Goal: Information Seeking & Learning: Learn about a topic

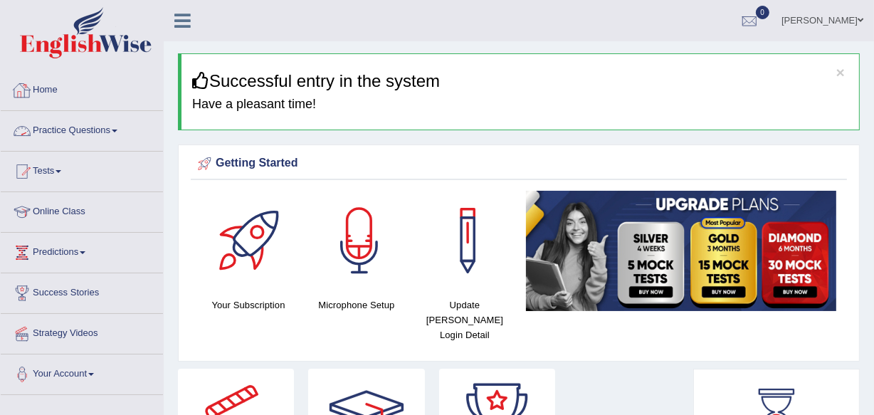
click at [89, 122] on link "Practice Questions" at bounding box center [82, 129] width 162 height 36
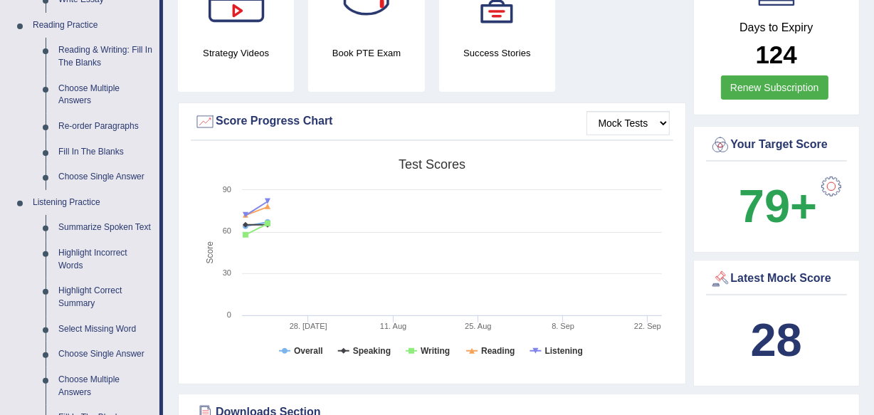
scroll to position [453, 0]
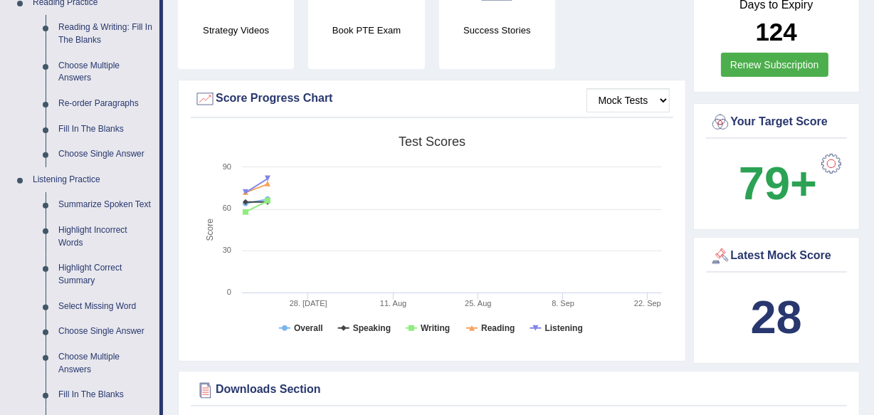
click at [88, 122] on link "Fill In The Blanks" at bounding box center [105, 130] width 107 height 26
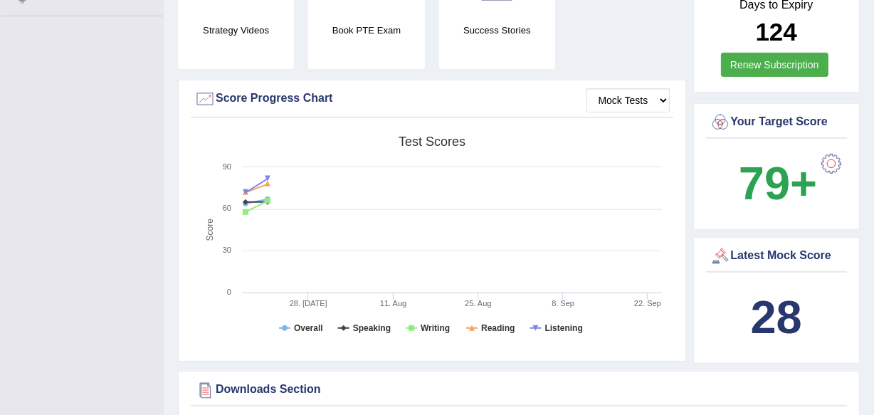
scroll to position [181, 0]
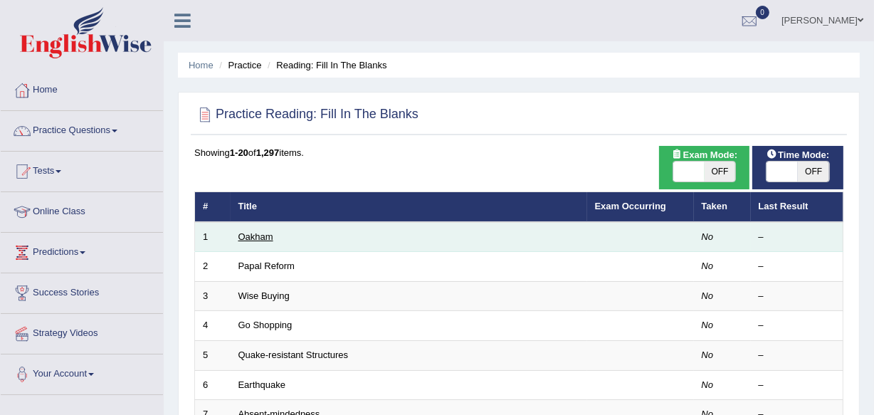
drag, startPoint x: 0, startPoint y: 0, endPoint x: 261, endPoint y: 238, distance: 353.1
click at [261, 238] on link "Oakham" at bounding box center [255, 236] width 35 height 11
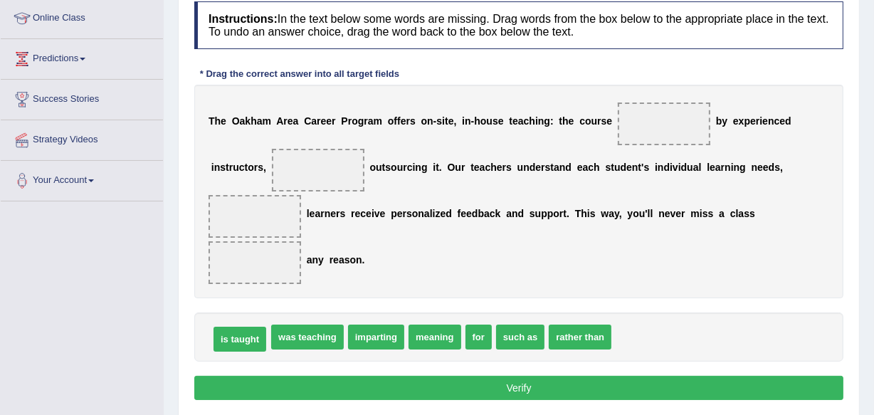
drag, startPoint x: 263, startPoint y: 334, endPoint x: 233, endPoint y: 336, distance: 30.6
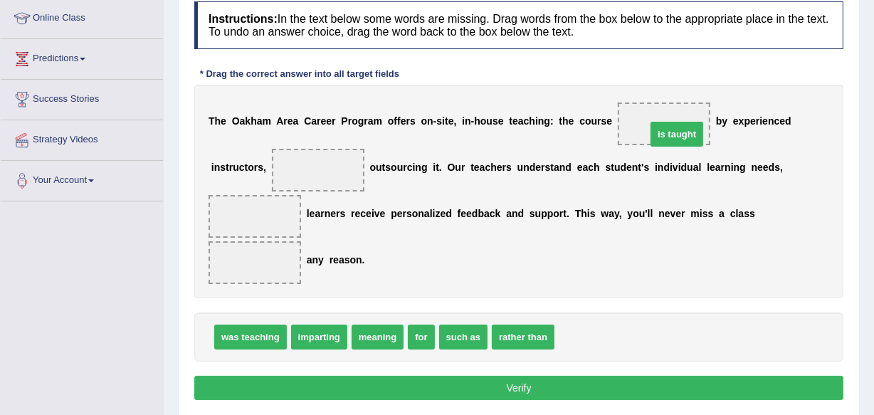
drag, startPoint x: 577, startPoint y: 337, endPoint x: 669, endPoint y: 135, distance: 222.0
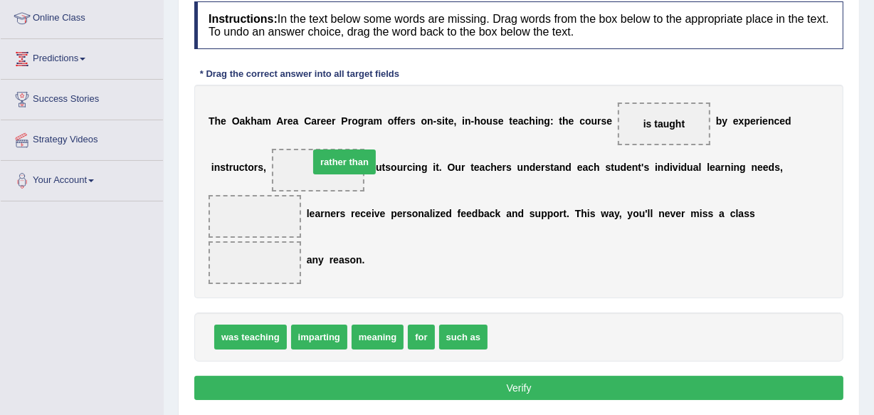
drag, startPoint x: 537, startPoint y: 338, endPoint x: 358, endPoint y: 163, distance: 250.1
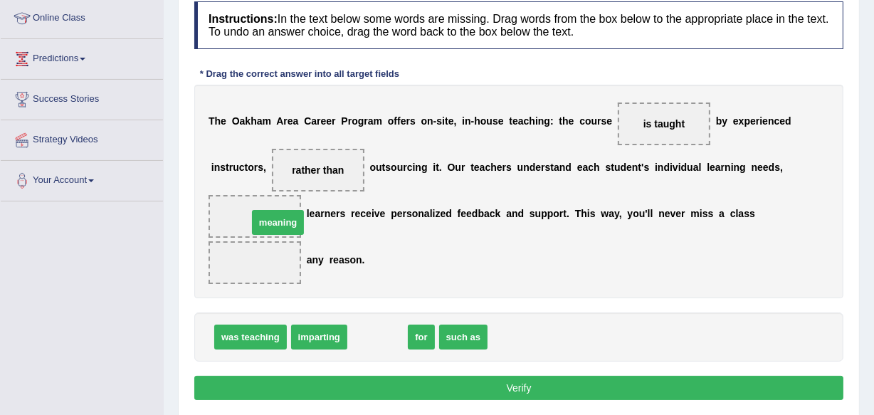
drag, startPoint x: 386, startPoint y: 335, endPoint x: 287, endPoint y: 221, distance: 151.8
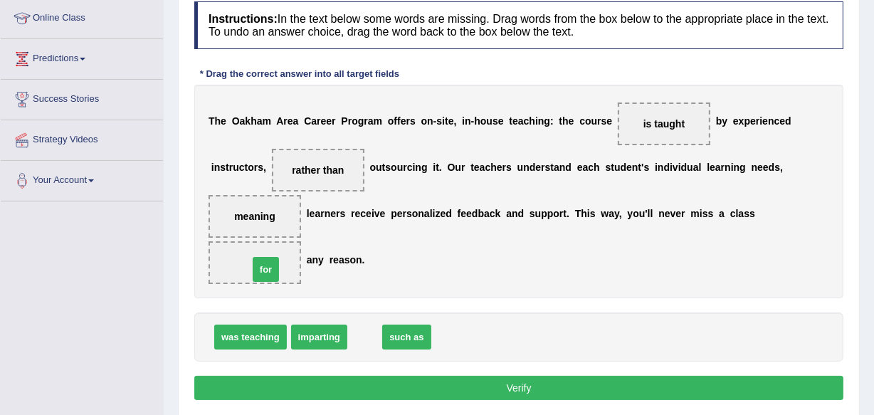
drag, startPoint x: 364, startPoint y: 328, endPoint x: 302, endPoint y: 270, distance: 85.1
click at [566, 384] on button "Verify" at bounding box center [518, 388] width 649 height 24
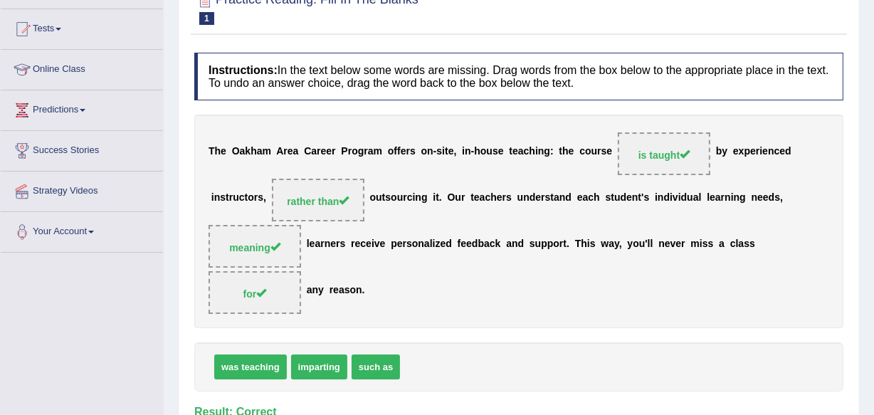
scroll to position [64, 0]
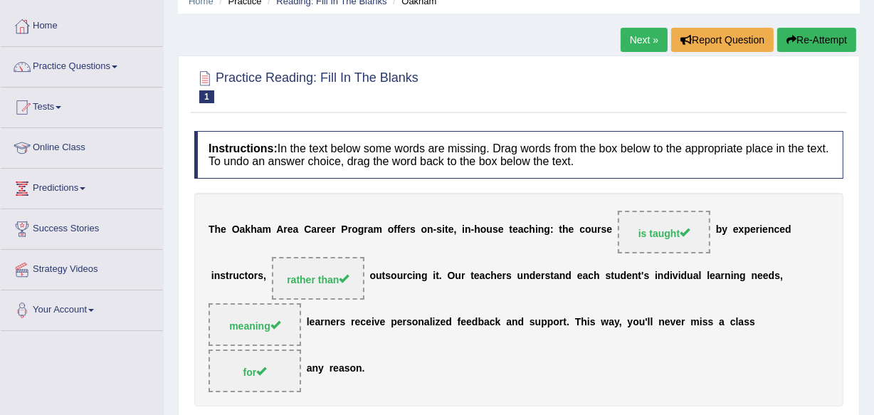
click at [634, 40] on link "Next »" at bounding box center [643, 40] width 47 height 24
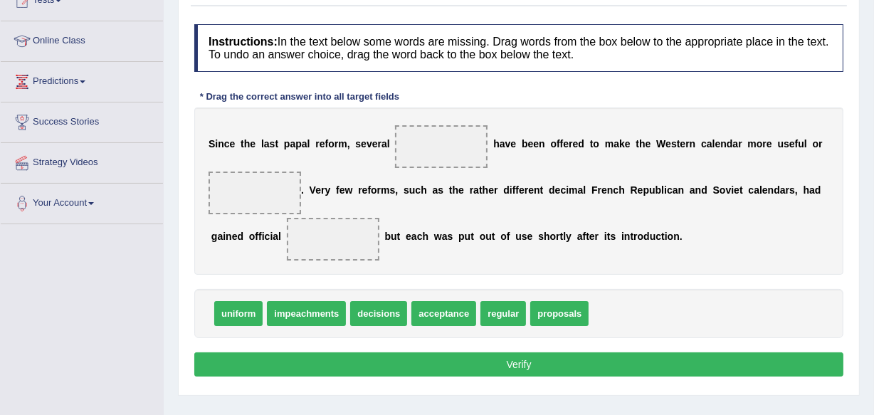
scroll to position [194, 0]
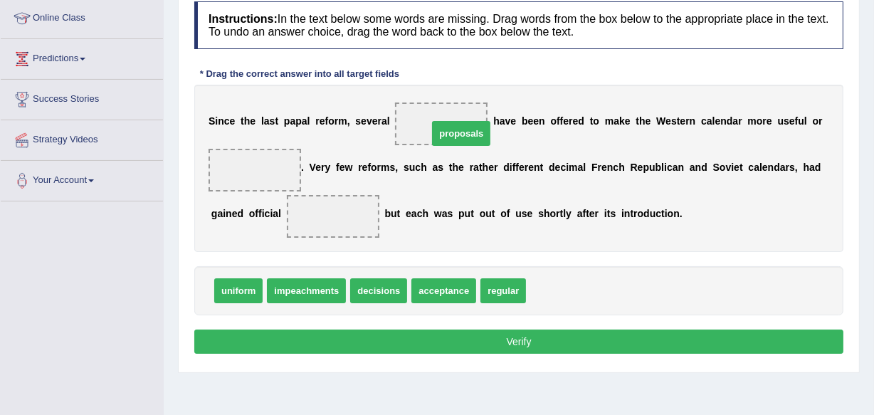
drag, startPoint x: 566, startPoint y: 292, endPoint x: 468, endPoint y: 134, distance: 185.4
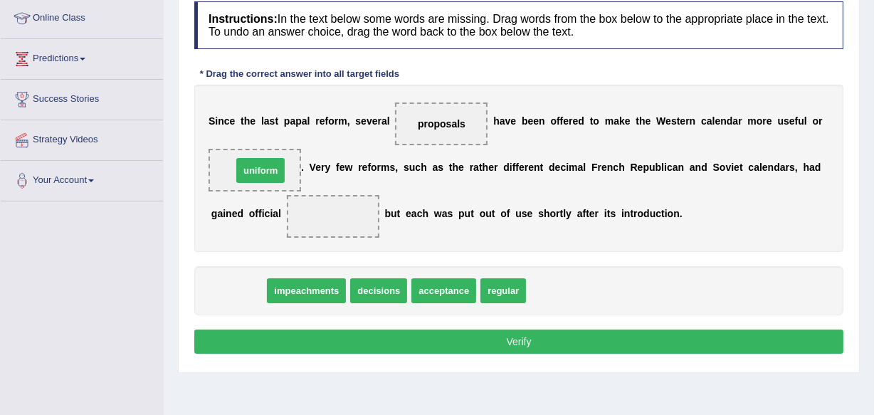
drag, startPoint x: 245, startPoint y: 282, endPoint x: 268, endPoint y: 162, distance: 122.3
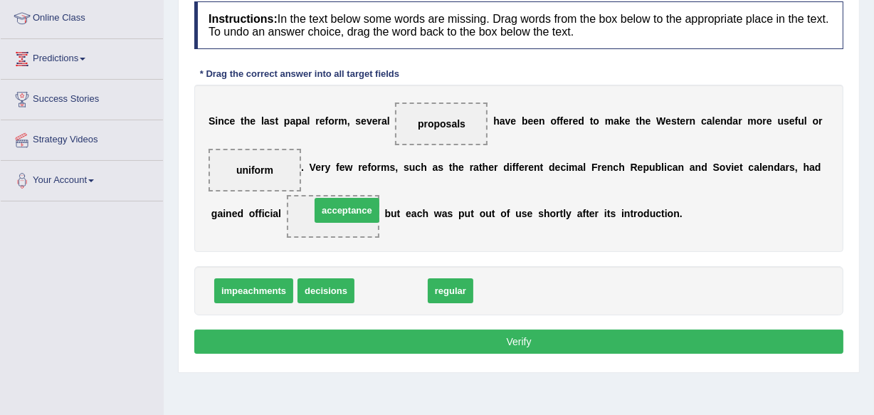
drag, startPoint x: 401, startPoint y: 281, endPoint x: 356, endPoint y: 201, distance: 91.7
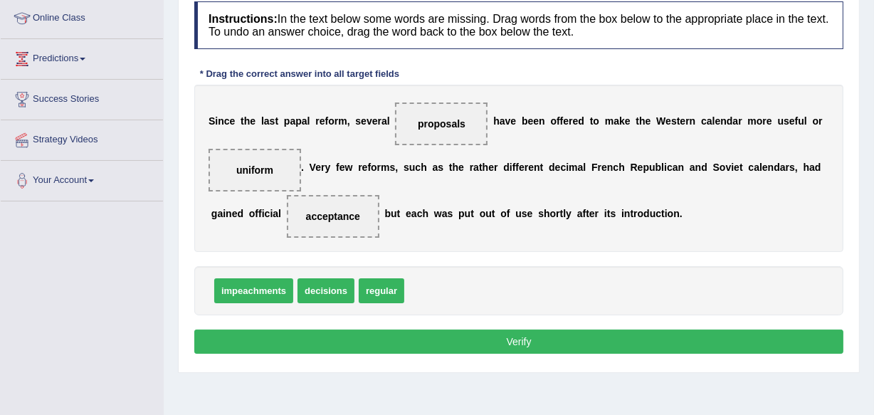
click at [546, 339] on button "Verify" at bounding box center [518, 341] width 649 height 24
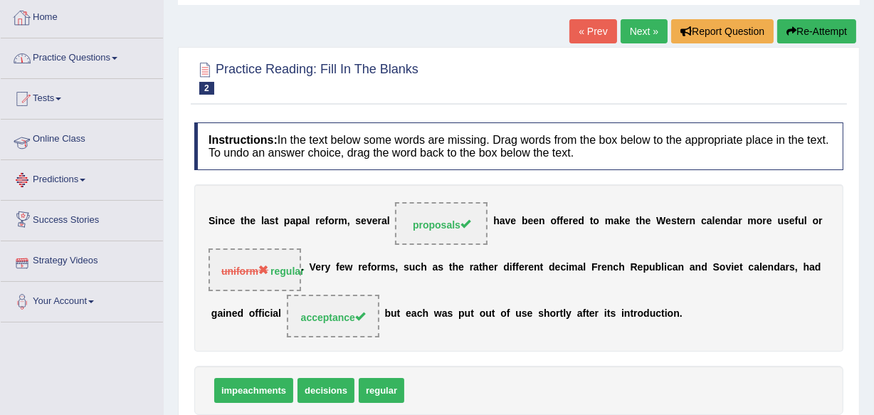
scroll to position [0, 0]
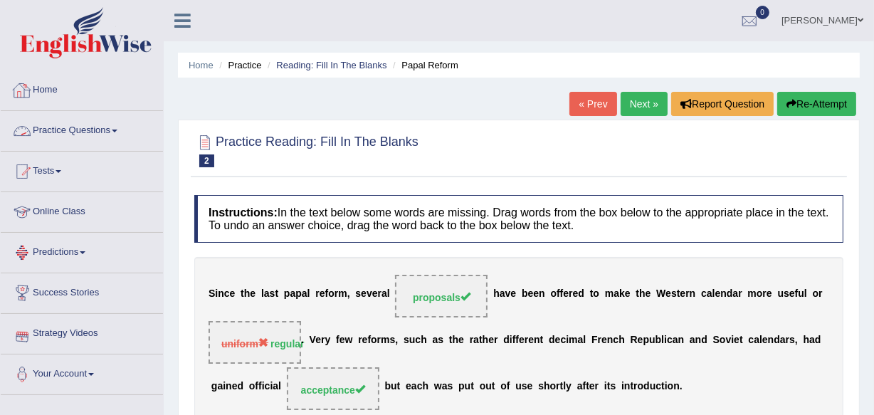
click at [83, 120] on link "Practice Questions" at bounding box center [82, 129] width 162 height 36
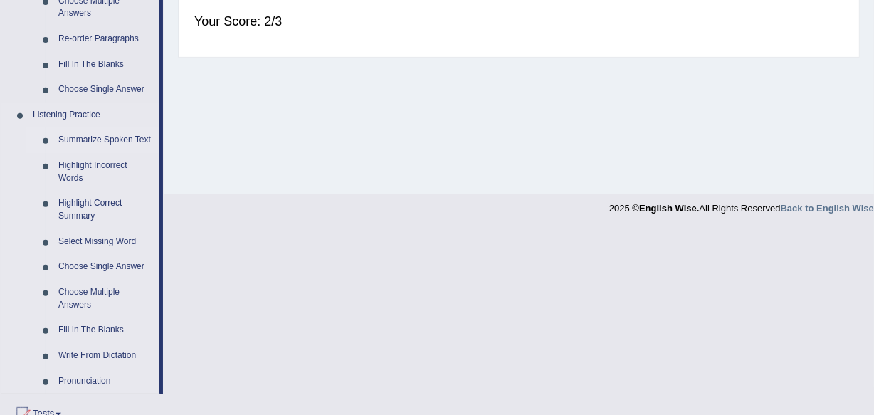
click at [92, 131] on link "Summarize Spoken Text" at bounding box center [105, 140] width 107 height 26
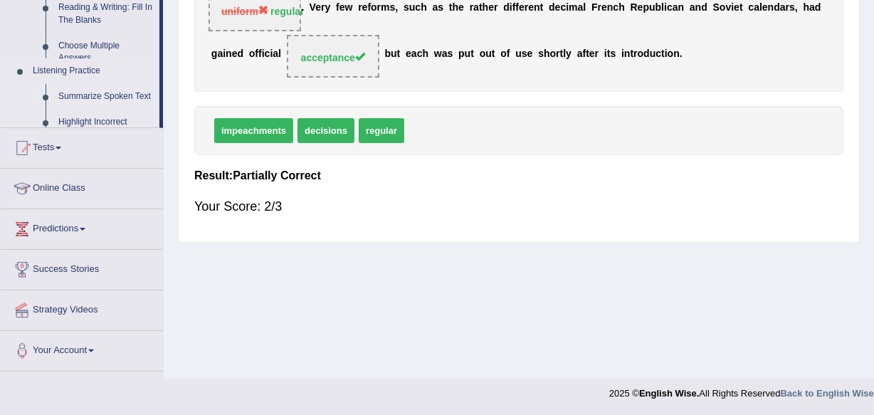
scroll to position [287, 0]
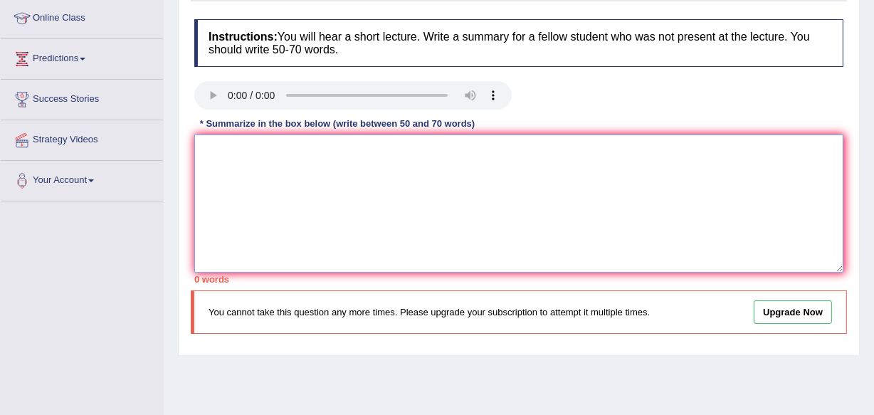
click at [327, 212] on textarea at bounding box center [518, 203] width 649 height 138
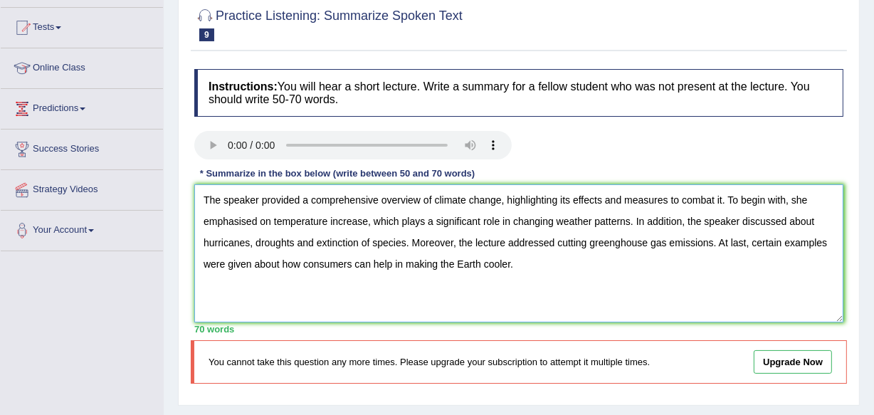
scroll to position [64, 0]
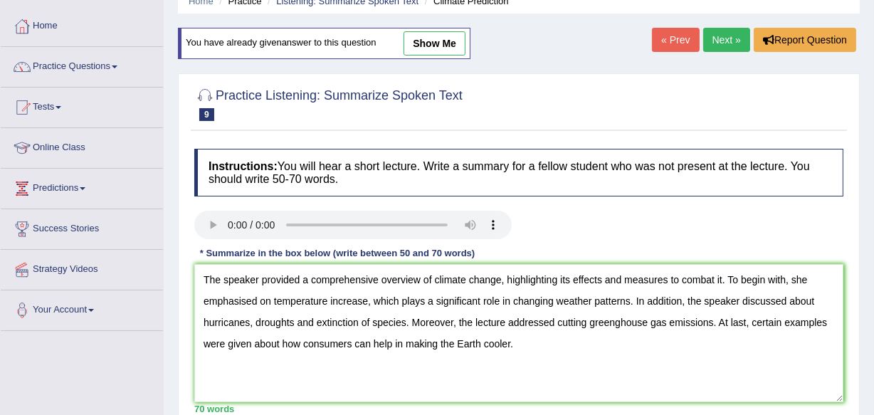
drag, startPoint x: 445, startPoint y: 48, endPoint x: 490, endPoint y: 394, distance: 349.4
click at [445, 48] on link "show me" at bounding box center [434, 43] width 62 height 24
type textarea "The speaker provided a comprehensive overview of climate change, highlighting i…"
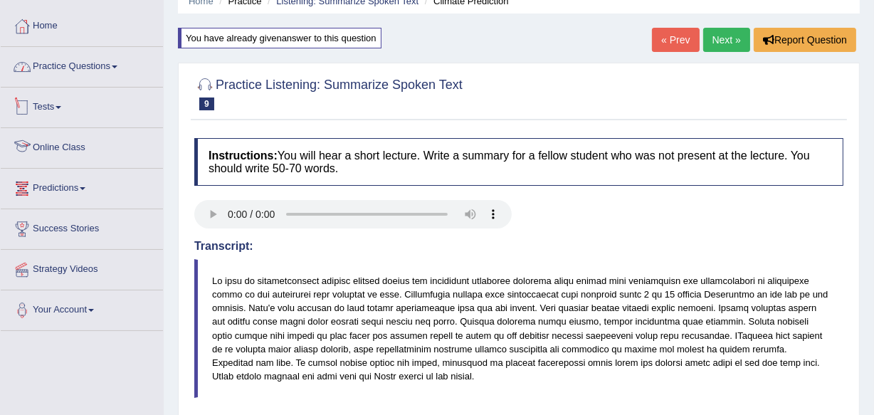
click at [65, 67] on link "Practice Questions" at bounding box center [82, 65] width 162 height 36
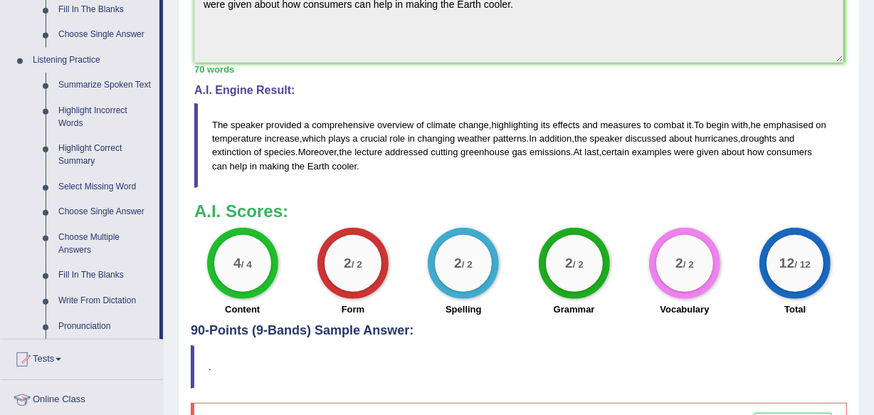
scroll to position [647, 0]
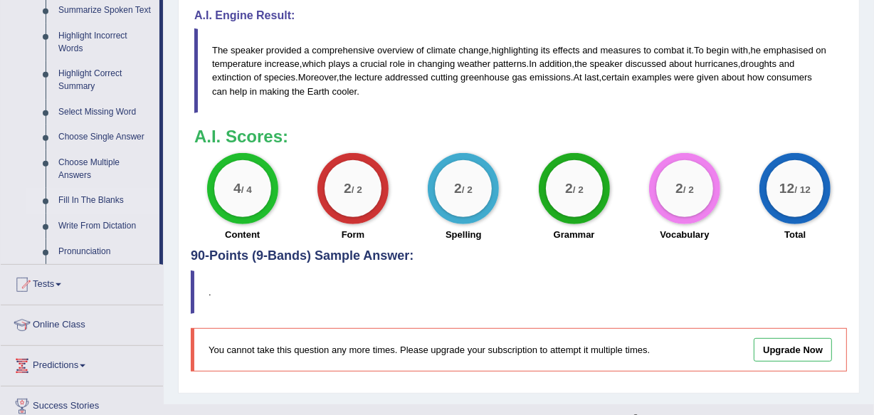
click at [110, 199] on link "Fill In The Blanks" at bounding box center [105, 201] width 107 height 26
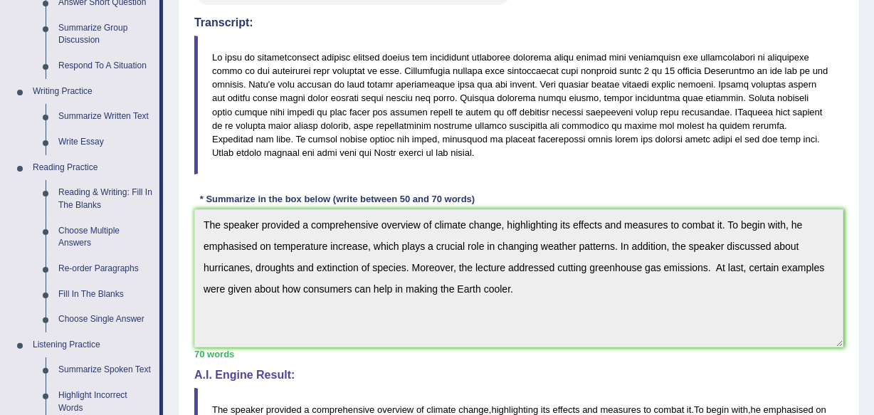
scroll to position [714, 0]
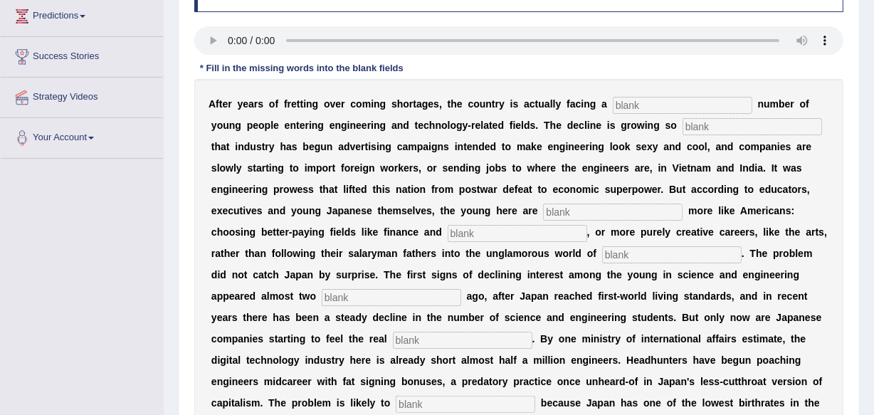
scroll to position [258, 0]
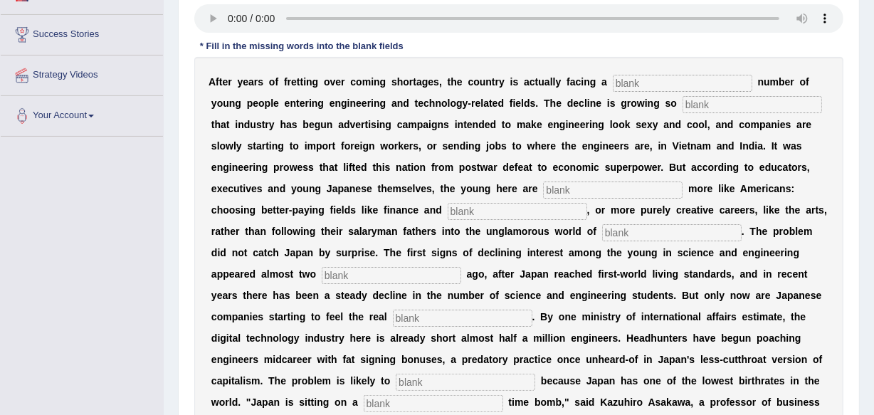
click at [634, 79] on input "text" at bounding box center [682, 83] width 139 height 17
type input "dwindling"
click at [684, 76] on input "dwindling" at bounding box center [682, 83] width 139 height 17
click at [702, 99] on input "text" at bounding box center [751, 104] width 139 height 17
type input "drastic"
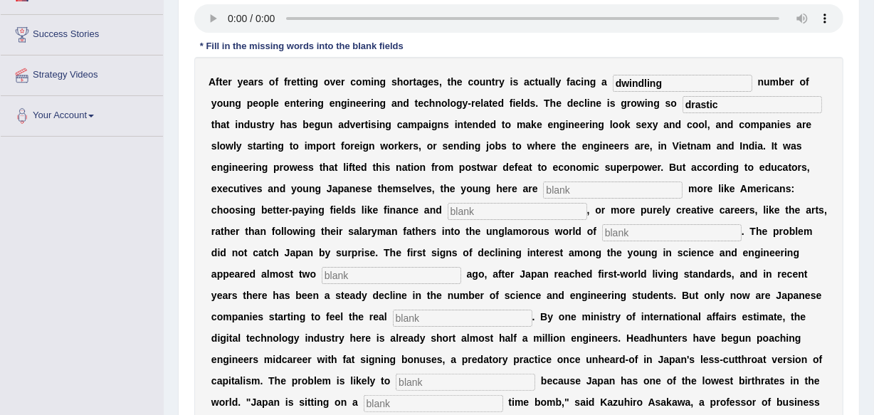
click at [625, 186] on input "text" at bounding box center [612, 189] width 139 height 17
type input "behaving"
click at [492, 206] on input "text" at bounding box center [517, 211] width 139 height 17
type input "medicine"
click at [686, 225] on input "text" at bounding box center [671, 232] width 139 height 17
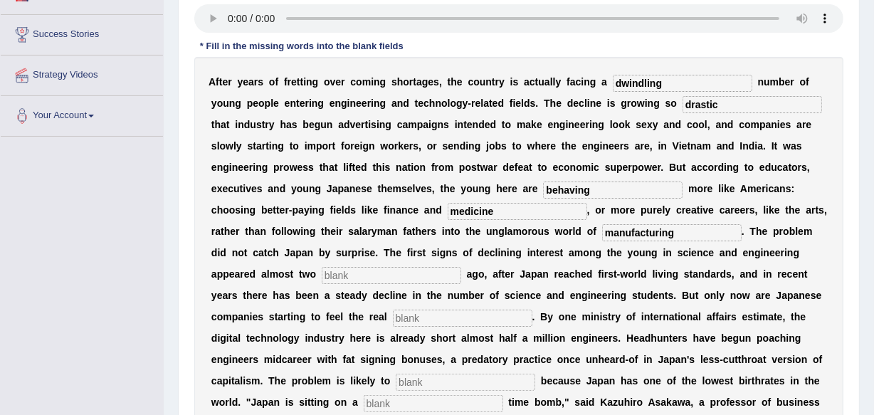
type input "manufacturing"
click at [427, 269] on input "text" at bounding box center [391, 275] width 139 height 17
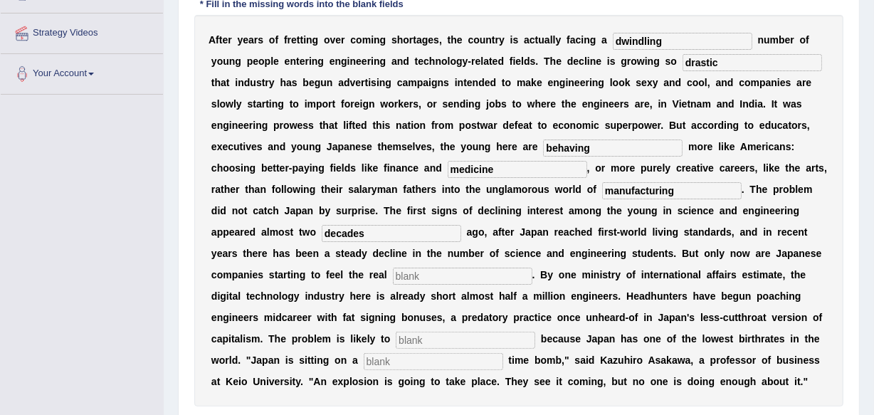
scroll to position [323, 0]
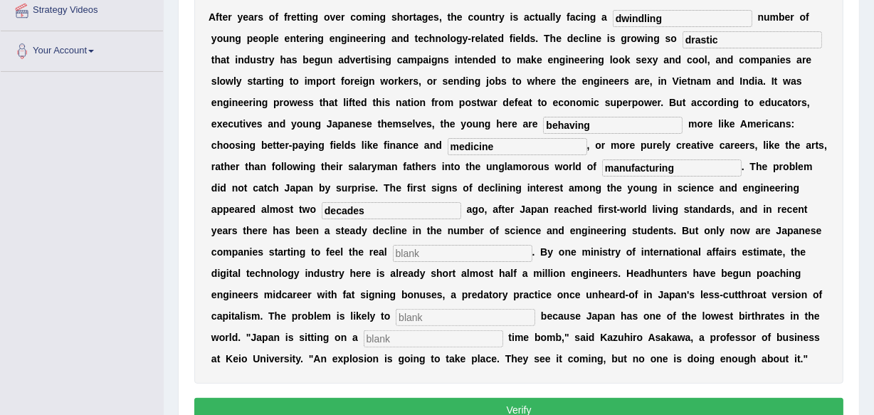
type input "decades"
click at [463, 249] on input "text" at bounding box center [462, 253] width 139 height 17
type input "pinch"
click at [472, 311] on input "text" at bounding box center [465, 317] width 139 height 17
type input "worsen"
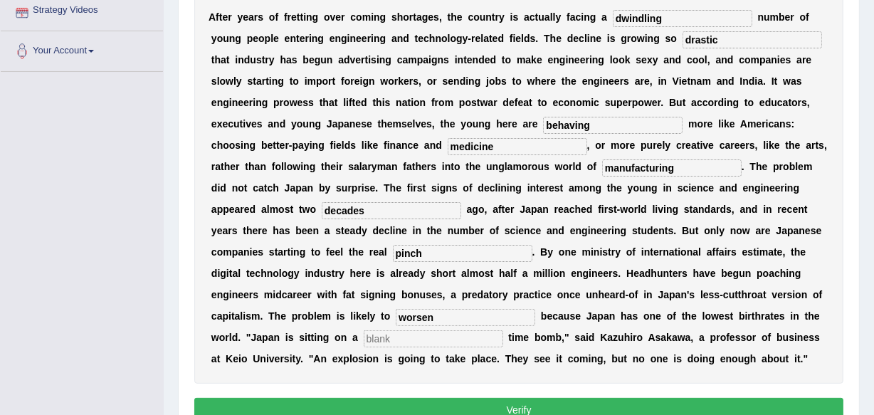
click at [503, 337] on input "text" at bounding box center [433, 338] width 139 height 17
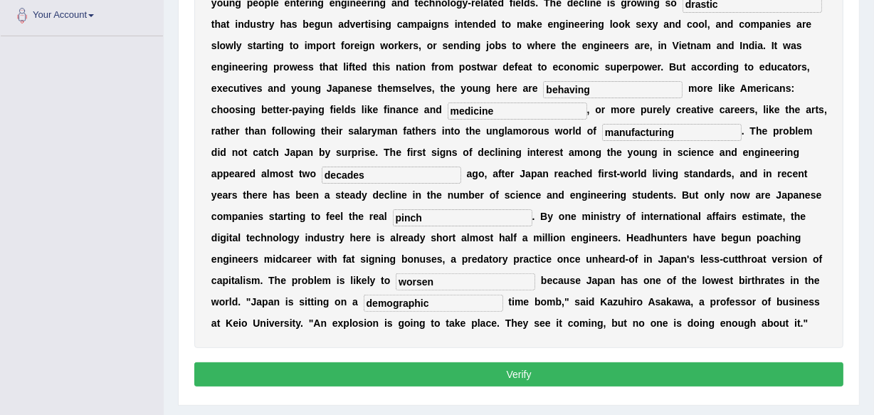
scroll to position [388, 0]
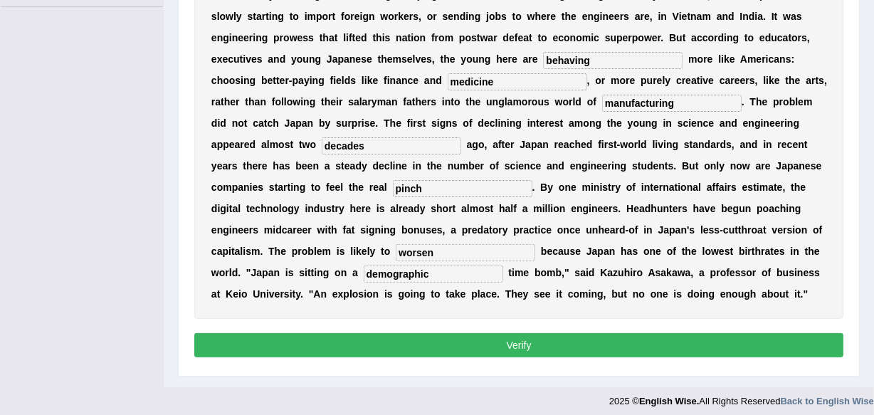
type input "demographic"
click at [522, 357] on button "Verify" at bounding box center [518, 345] width 649 height 24
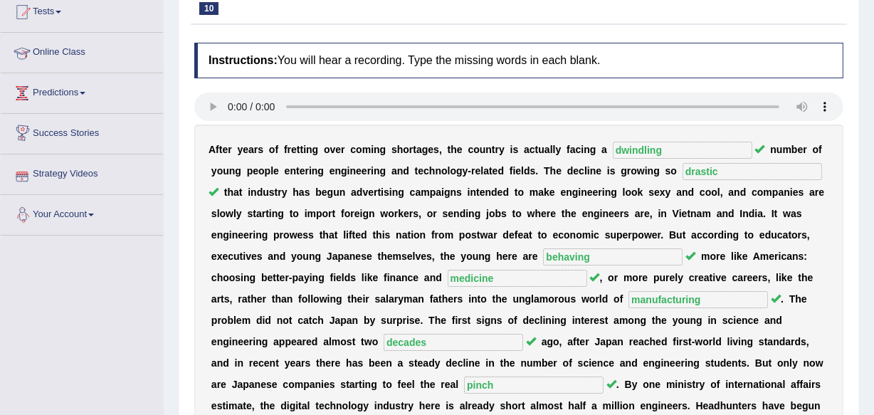
scroll to position [102, 0]
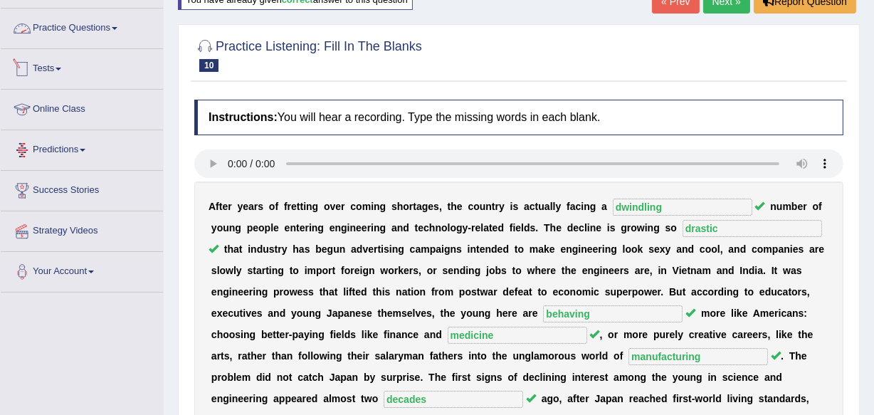
click at [102, 23] on link "Practice Questions" at bounding box center [82, 27] width 162 height 36
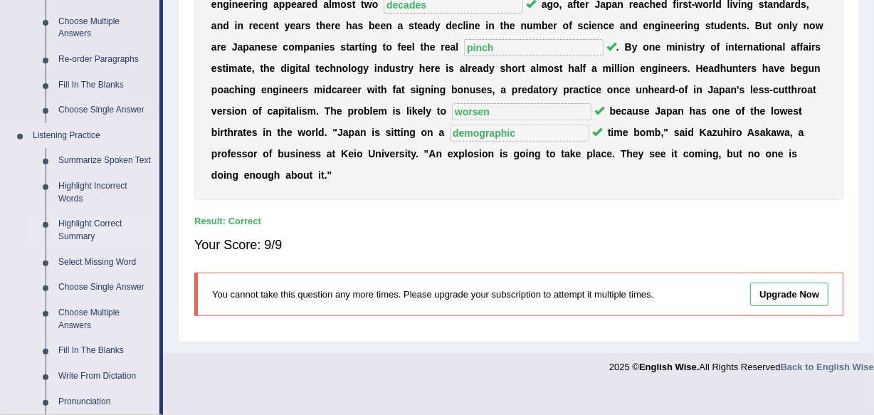
scroll to position [620, 0]
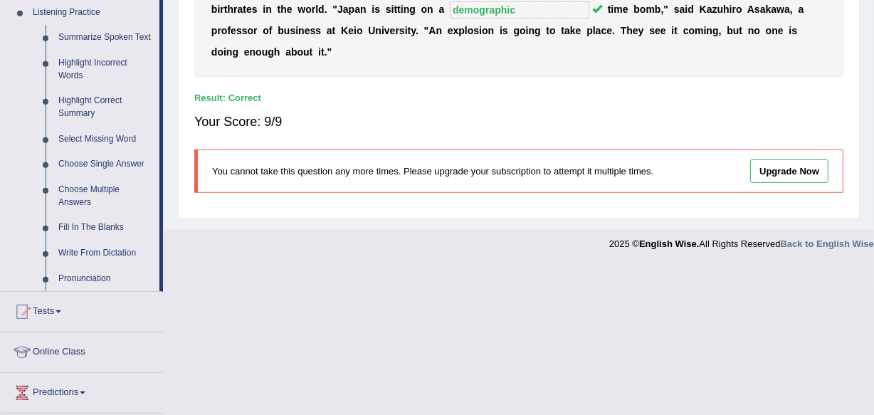
click at [85, 248] on link "Write From Dictation" at bounding box center [105, 254] width 107 height 26
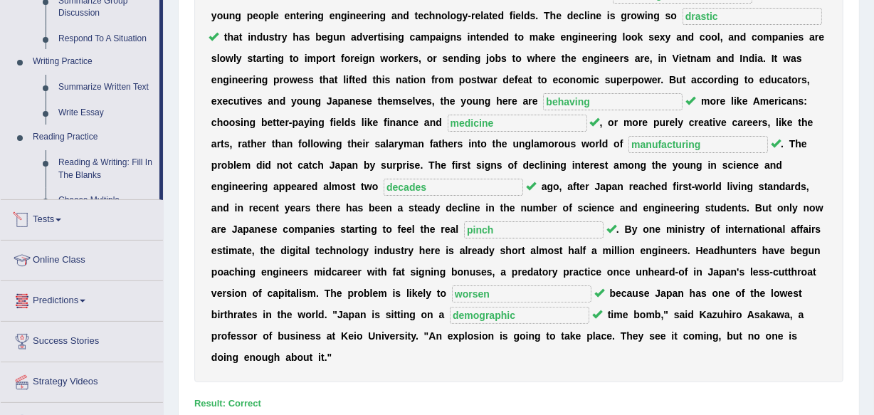
scroll to position [740, 0]
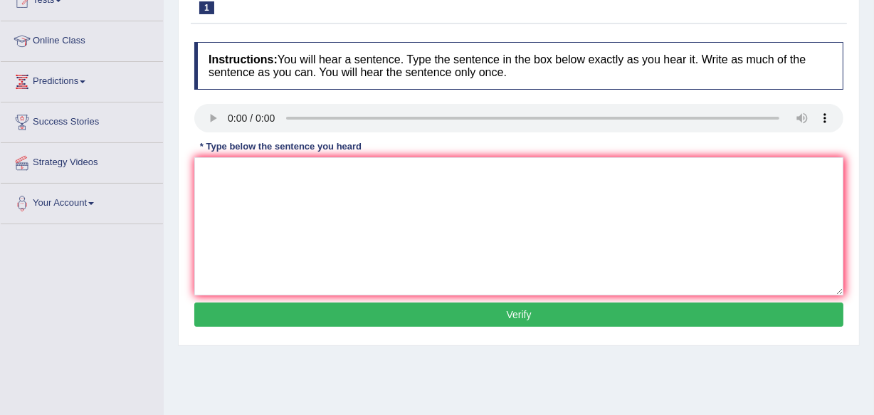
scroll to position [194, 0]
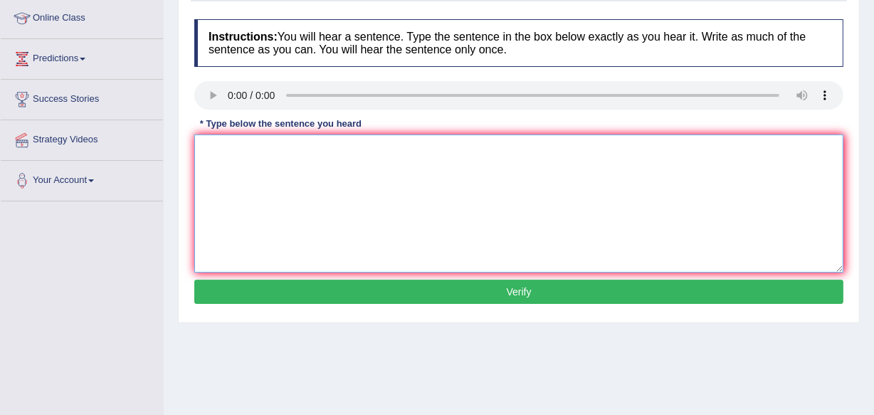
click at [238, 161] on textarea at bounding box center [518, 203] width 649 height 138
type textarea "More physical activity is beneficial to your health healths."
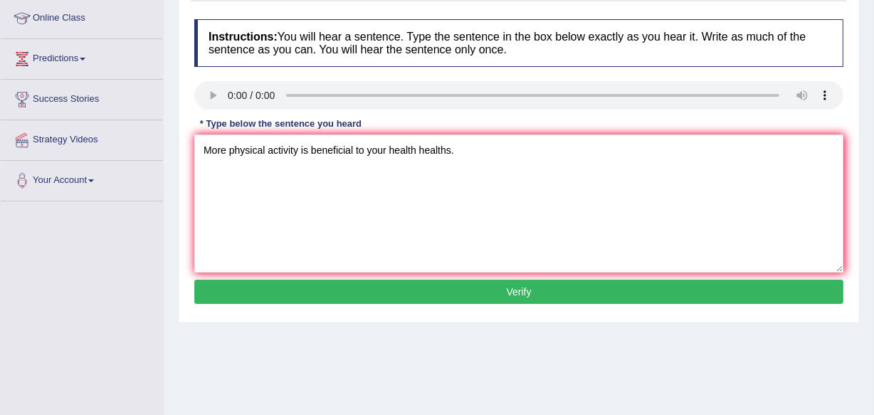
click at [339, 291] on button "Verify" at bounding box center [518, 292] width 649 height 24
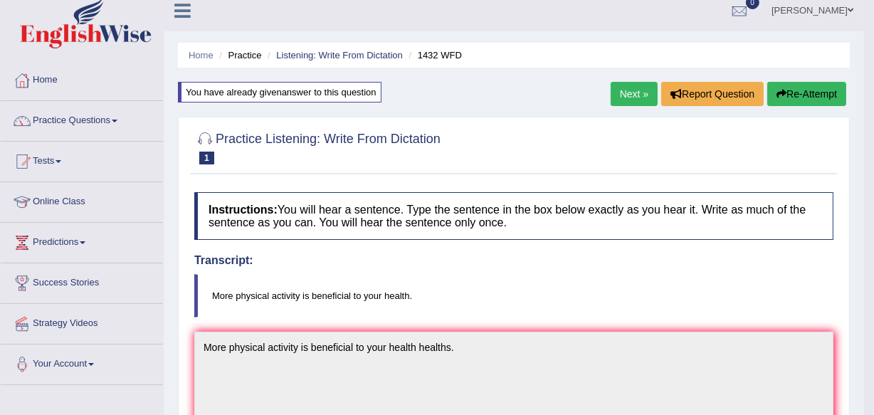
scroll to position [0, 0]
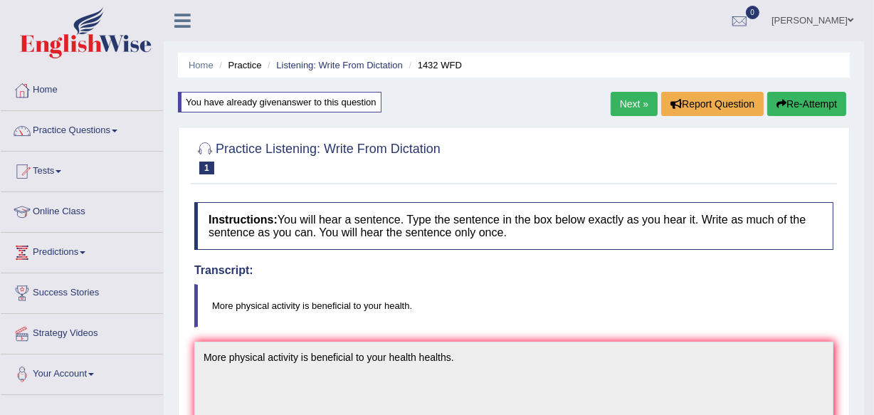
click at [628, 111] on link "Next »" at bounding box center [634, 104] width 47 height 24
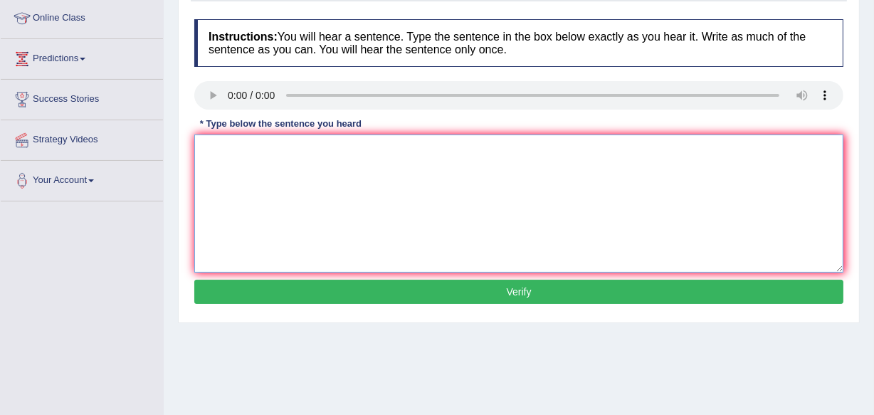
click at [243, 169] on textarea at bounding box center [518, 203] width 649 height 138
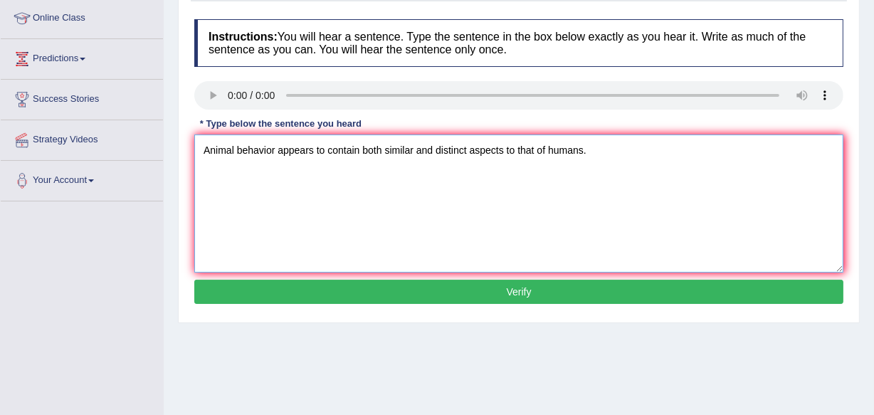
type textarea "Animal behavior appears to contain both similar and distinct aspects to that of…"
click at [279, 293] on button "Verify" at bounding box center [518, 292] width 649 height 24
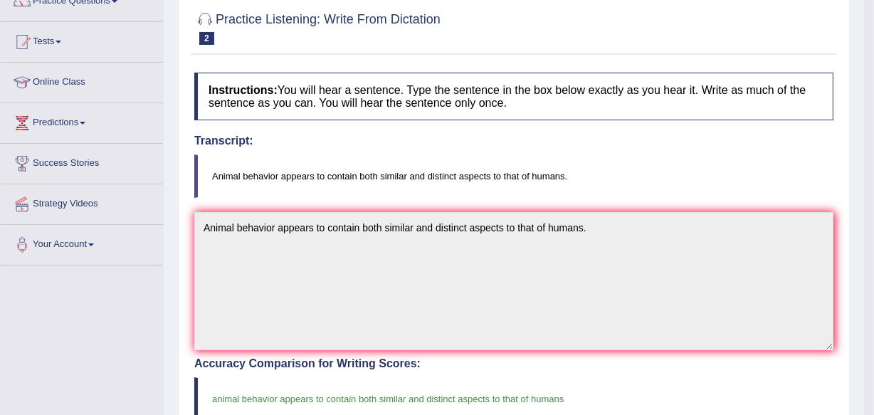
scroll to position [125, 0]
